Goal: Task Accomplishment & Management: Use online tool/utility

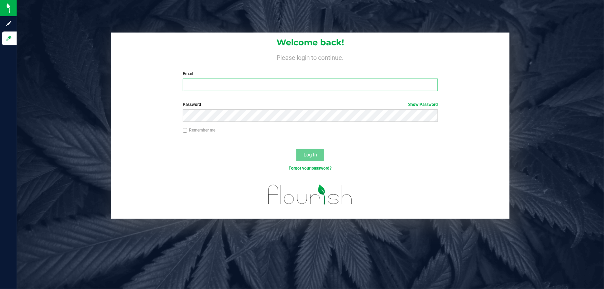
click at [220, 80] on input "Email" at bounding box center [310, 85] width 255 height 12
type input "[EMAIL_ADDRESS][DOMAIN_NAME]"
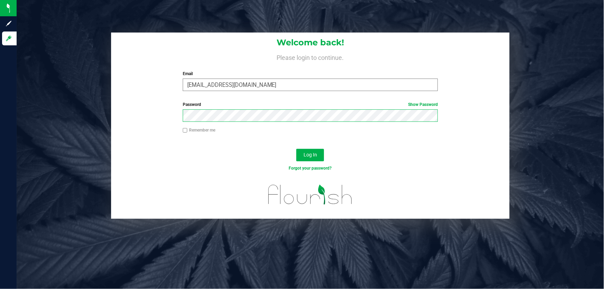
click at [296, 149] on button "Log In" at bounding box center [310, 155] width 28 height 12
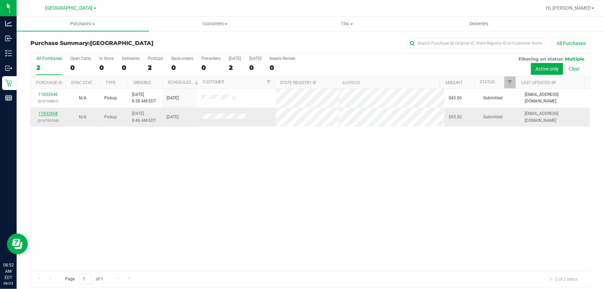
click at [46, 114] on link "11832668" at bounding box center [47, 113] width 19 height 5
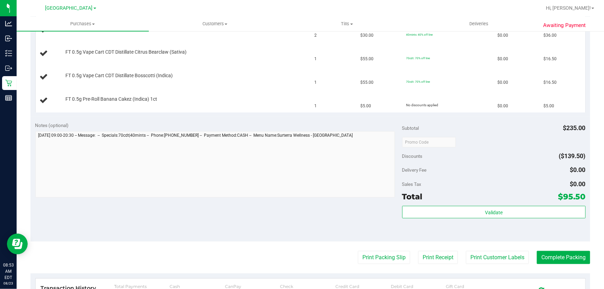
scroll to position [252, 0]
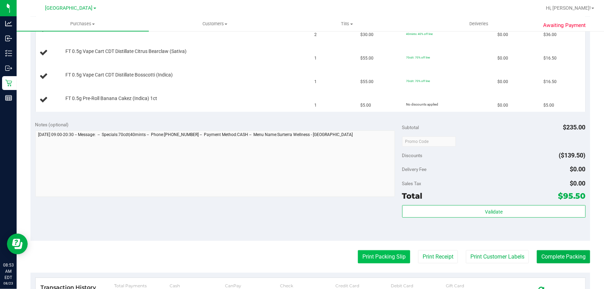
click at [392, 256] on button "Print Packing Slip" at bounding box center [384, 256] width 52 height 13
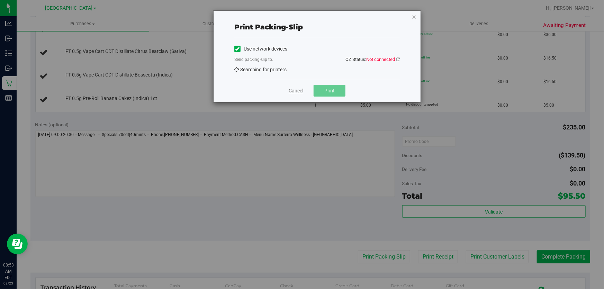
click at [299, 90] on link "Cancel" at bounding box center [296, 90] width 15 height 7
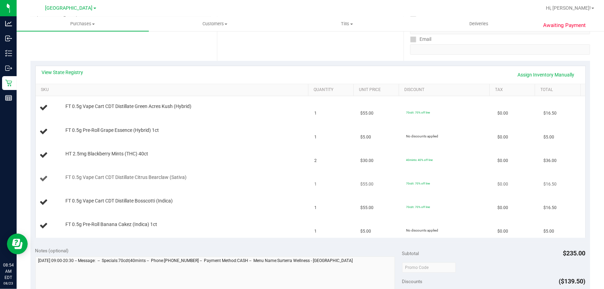
scroll to position [283, 0]
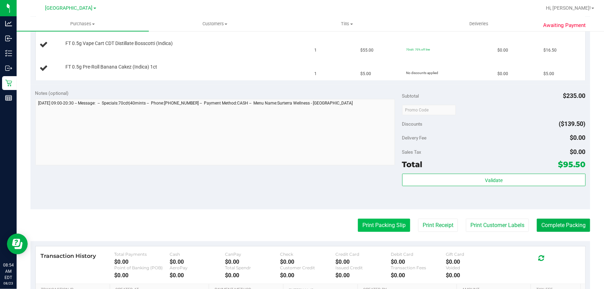
click at [386, 219] on button "Print Packing Slip" at bounding box center [384, 225] width 52 height 13
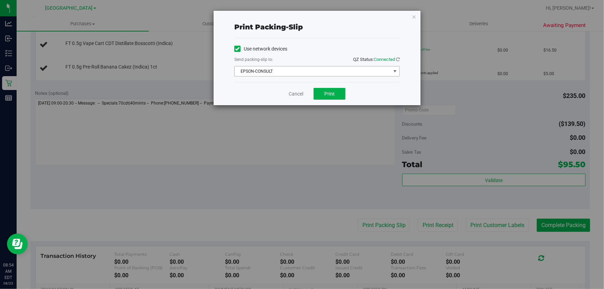
click at [304, 66] on span "EPSON-CONSULT" at bounding box center [316, 71] width 165 height 10
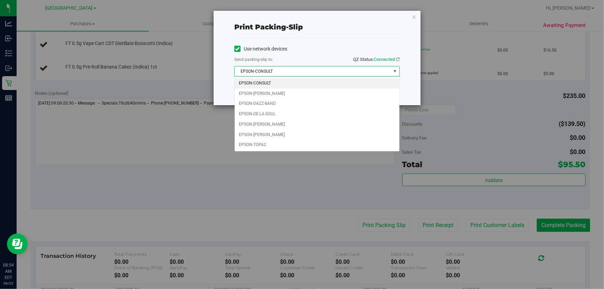
click at [297, 69] on span "EPSON-CONSULT" at bounding box center [313, 71] width 156 height 10
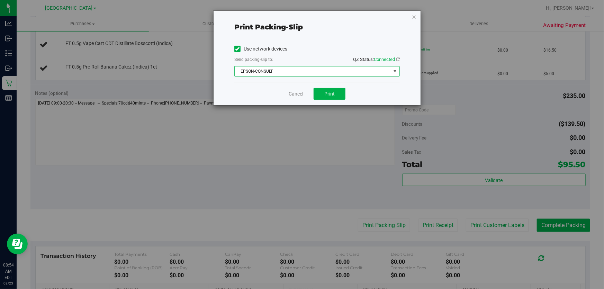
click at [295, 72] on span "EPSON-CONSULT" at bounding box center [313, 71] width 156 height 10
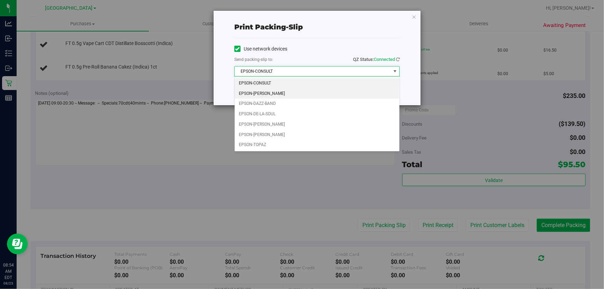
click at [275, 92] on li "EPSON-[PERSON_NAME]" at bounding box center [317, 94] width 165 height 10
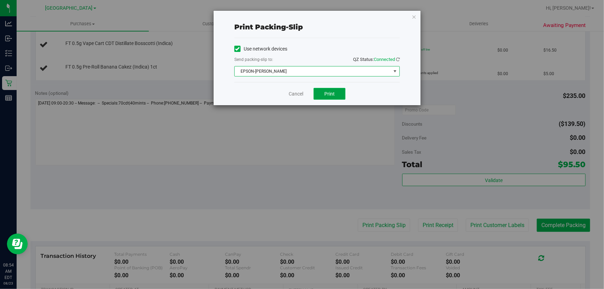
click at [323, 93] on button "Print" at bounding box center [329, 94] width 32 height 12
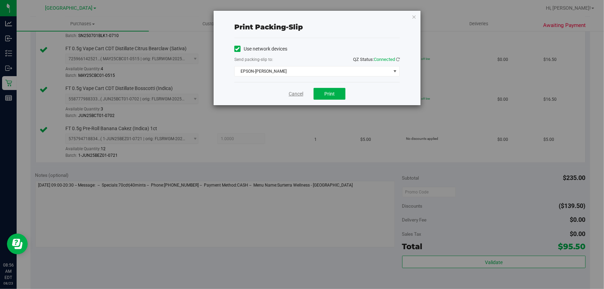
click at [301, 92] on link "Cancel" at bounding box center [296, 93] width 15 height 7
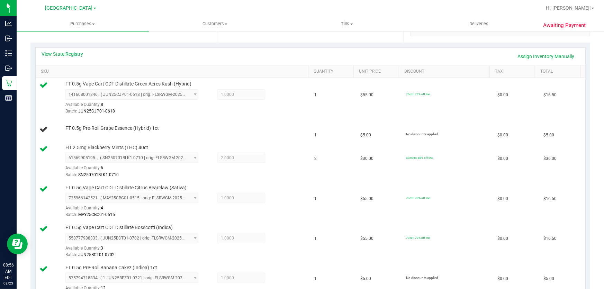
scroll to position [144, 0]
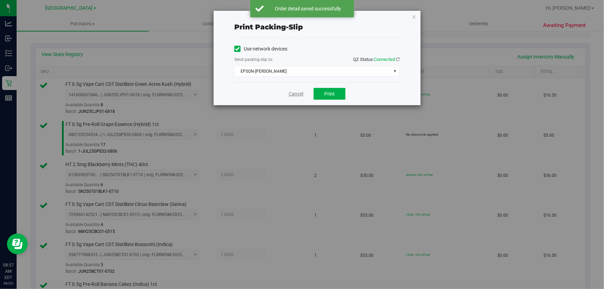
click at [289, 97] on link "Cancel" at bounding box center [296, 93] width 15 height 7
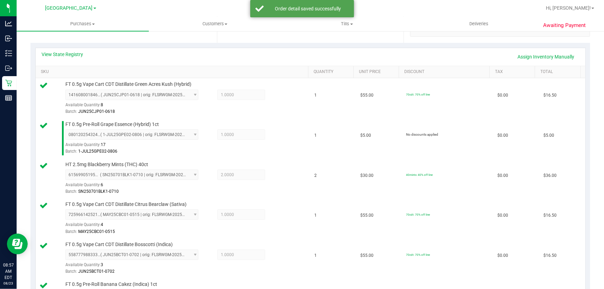
scroll to position [453, 0]
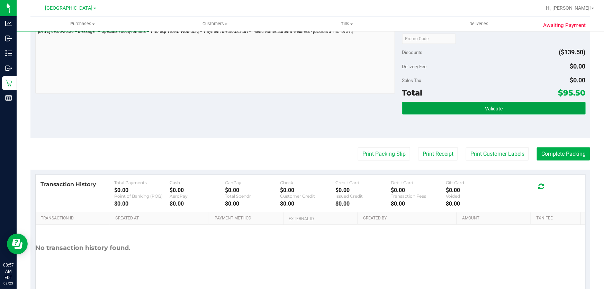
click at [406, 104] on button "Validate" at bounding box center [493, 108] width 183 height 12
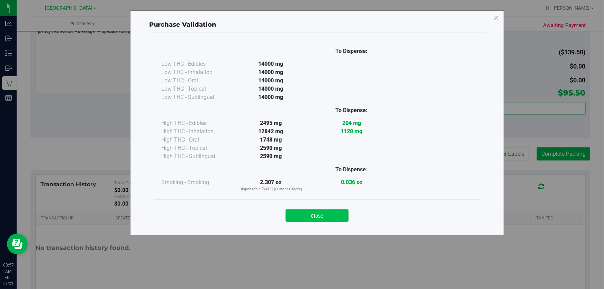
click at [308, 217] on button "Close" at bounding box center [316, 215] width 63 height 12
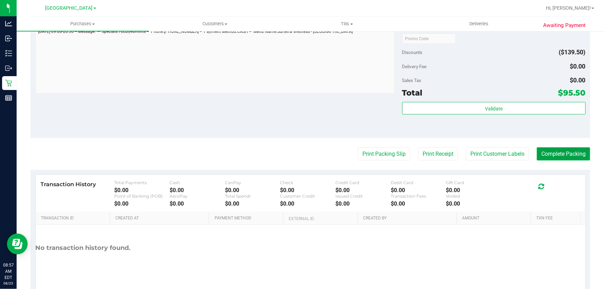
click at [550, 149] on button "Complete Packing" at bounding box center [563, 153] width 53 height 13
